Goal: Information Seeking & Learning: Learn about a topic

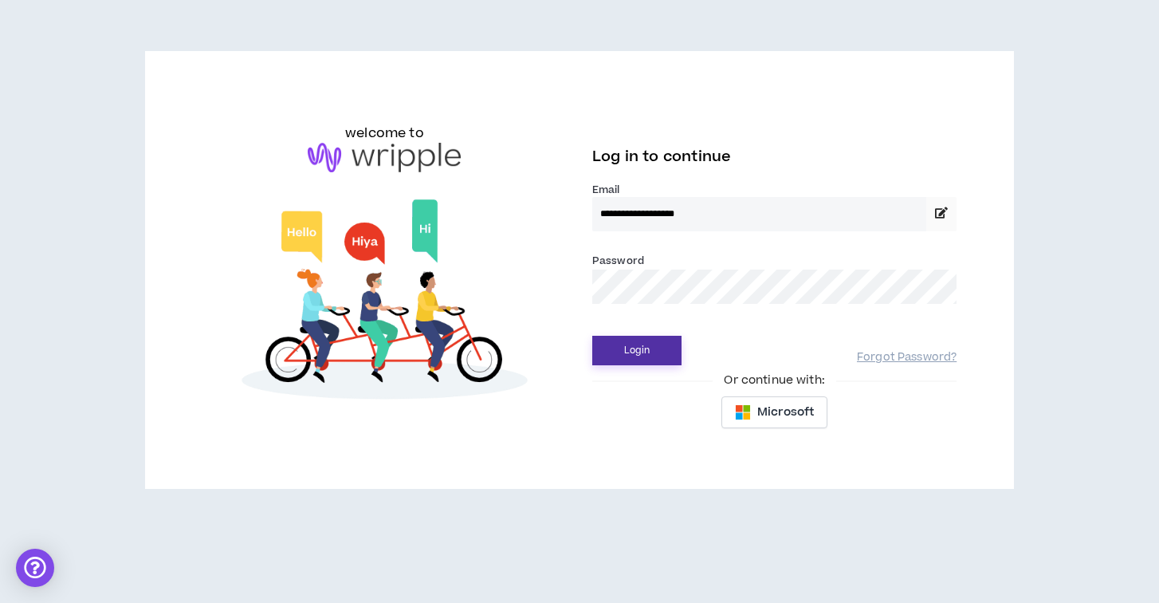
click at [651, 348] on button "Login" at bounding box center [636, 351] width 89 height 30
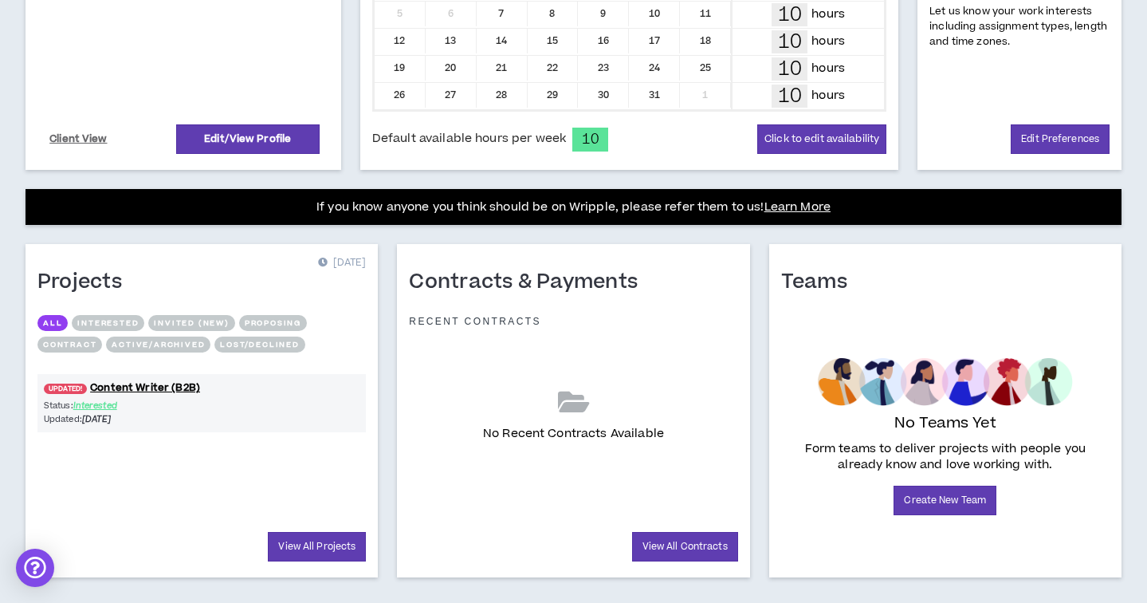
scroll to position [474, 0]
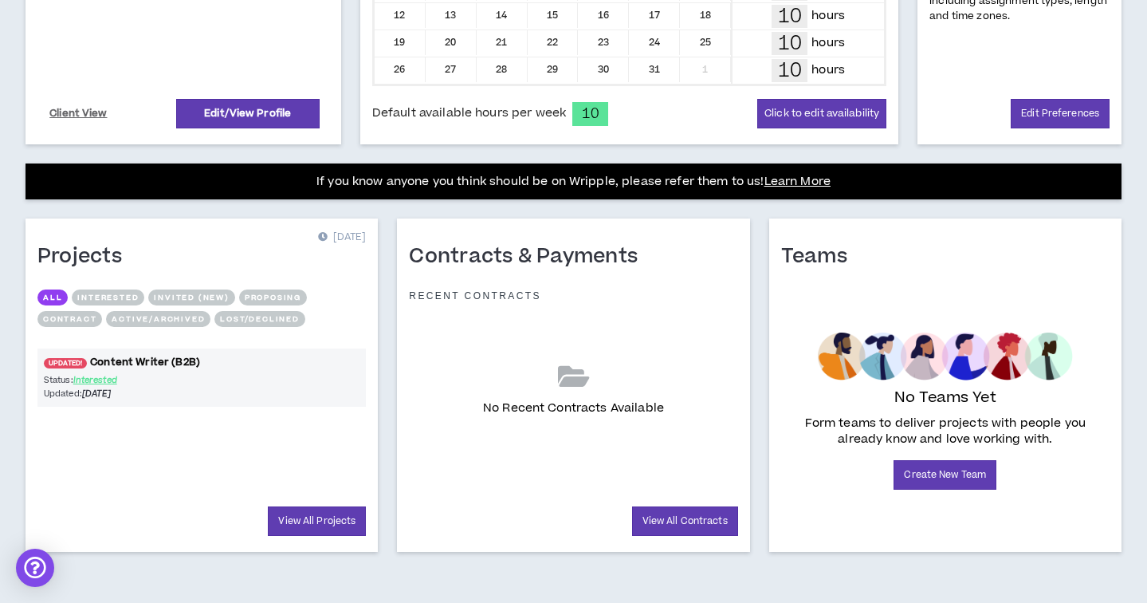
click at [171, 360] on link "UPDATED! Content Writer (B2B)" at bounding box center [201, 362] width 328 height 15
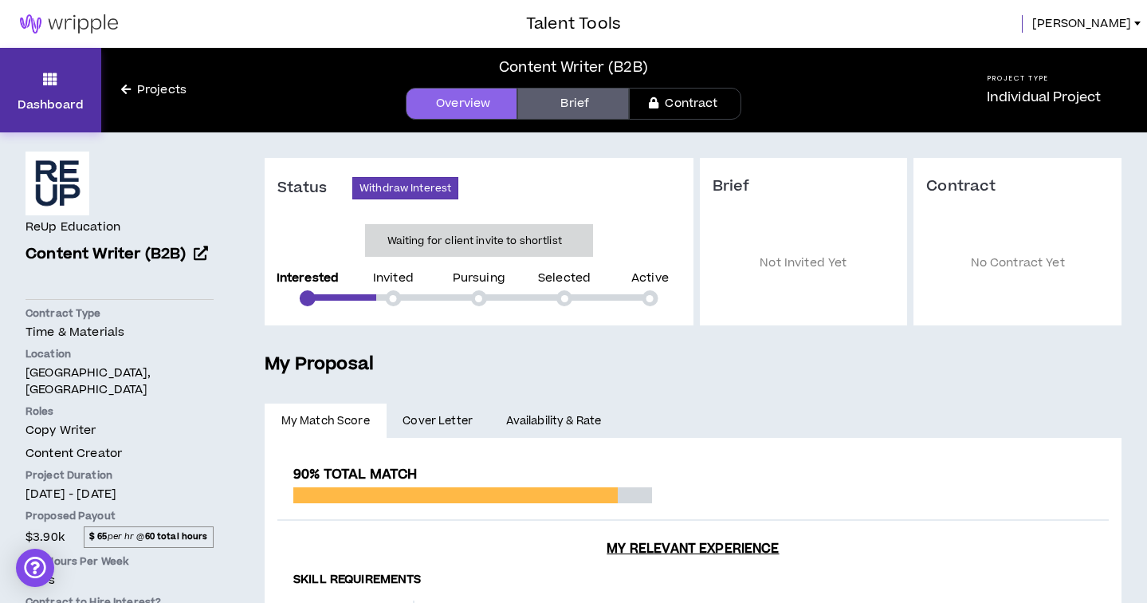
click at [53, 81] on icon at bounding box center [50, 79] width 14 height 22
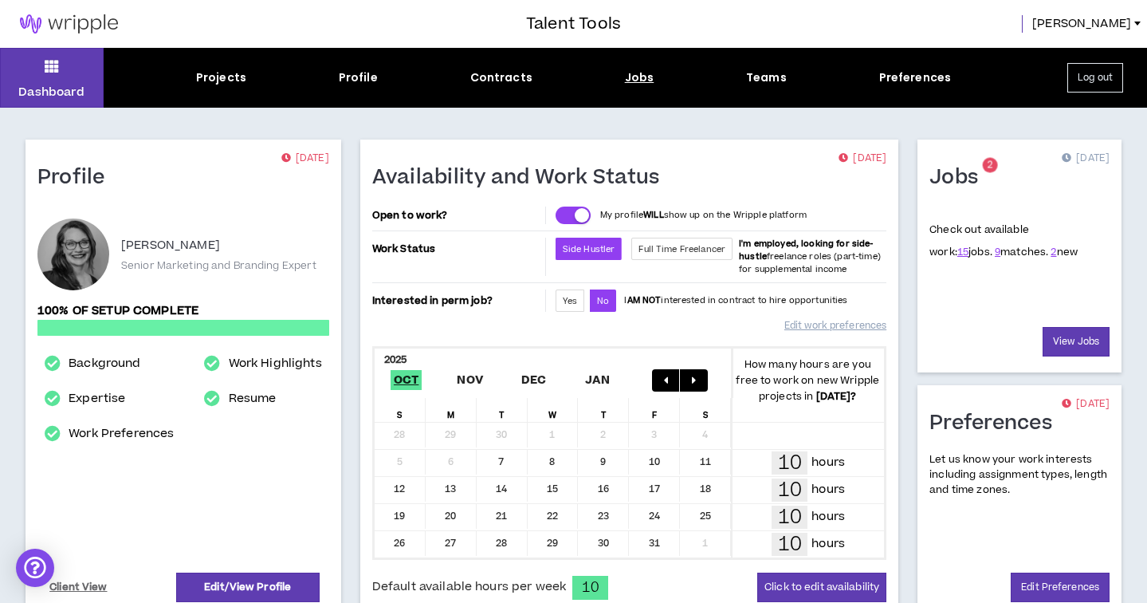
click at [642, 77] on div "Jobs" at bounding box center [640, 77] width 30 height 17
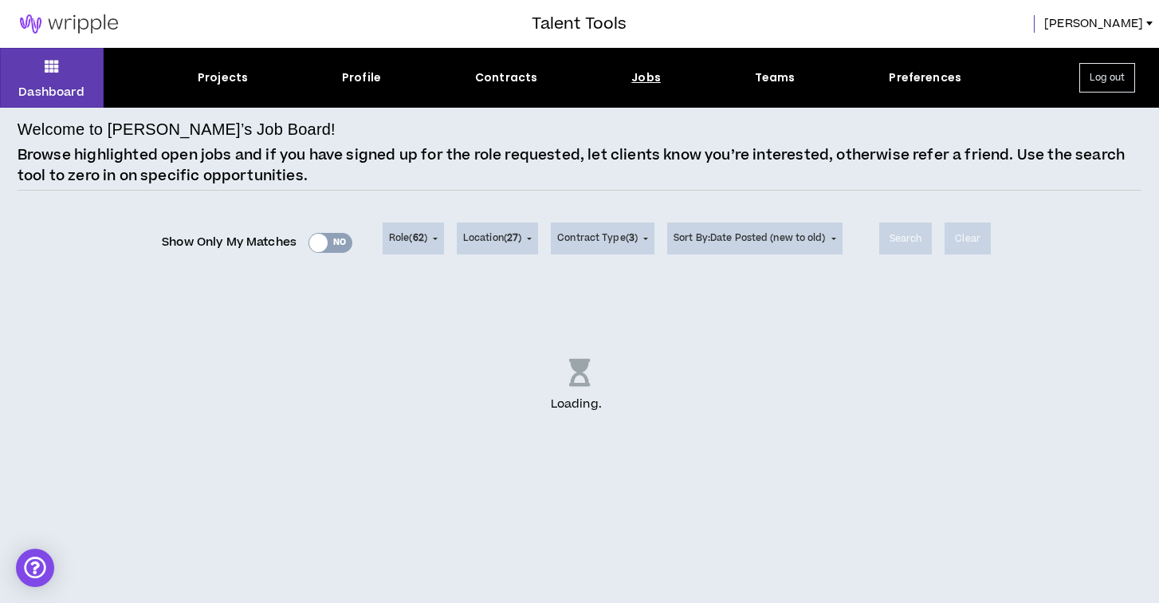
click at [331, 242] on div "Show Only My Matches Yes No" at bounding box center [257, 242] width 191 height 24
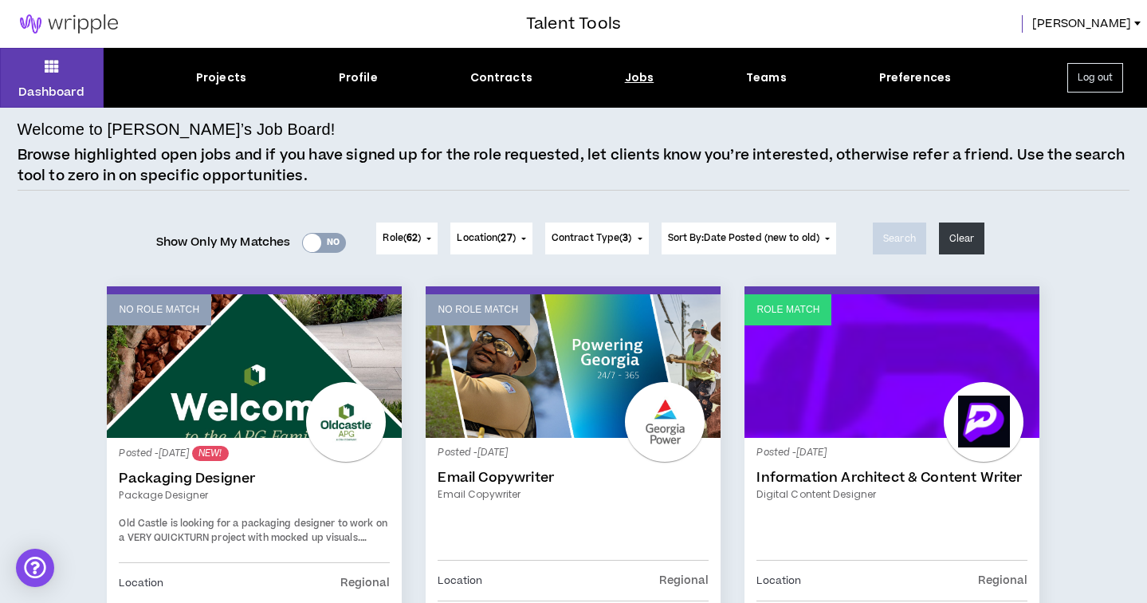
click at [325, 240] on div "Yes No" at bounding box center [324, 243] width 44 height 20
